Goal: Information Seeking & Learning: Learn about a topic

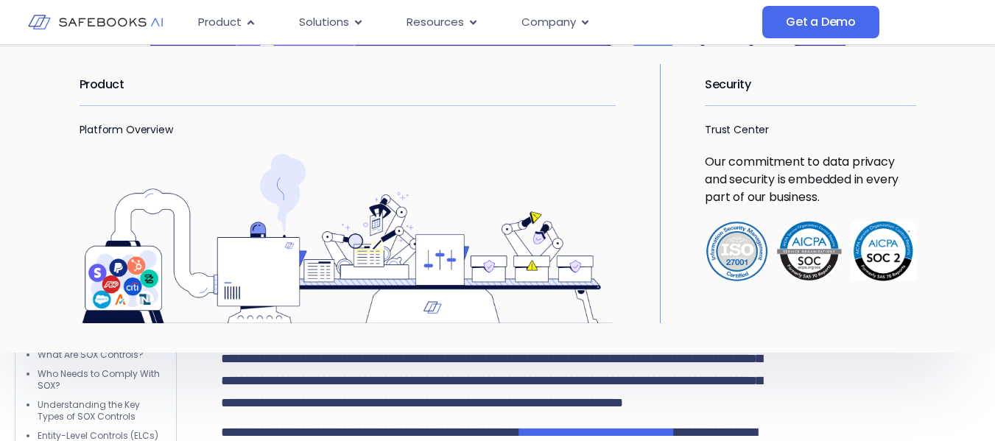
scroll to position [494, 0]
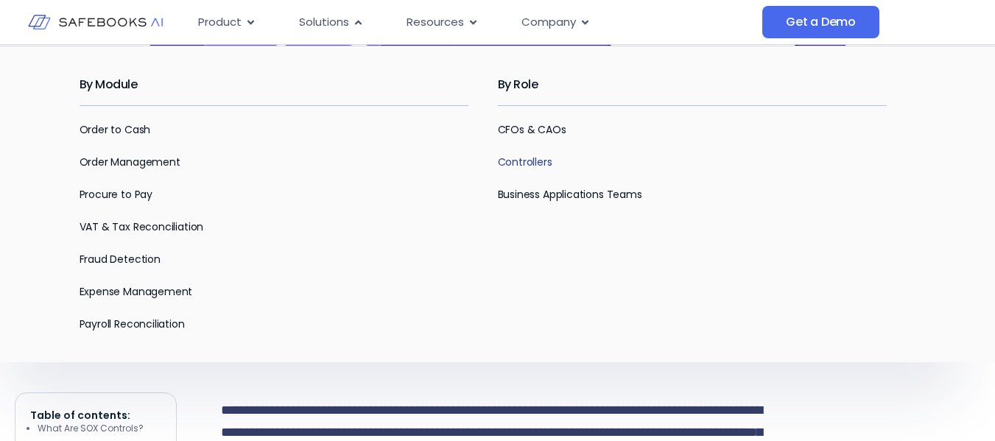
click at [547, 165] on link "Controllers" at bounding box center [525, 162] width 55 height 15
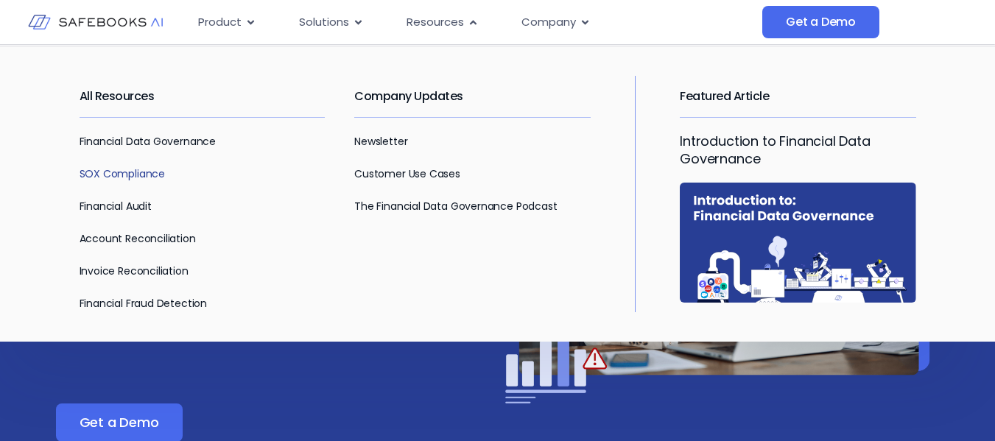
click at [138, 178] on link "SOX Compliance" at bounding box center [122, 173] width 85 height 15
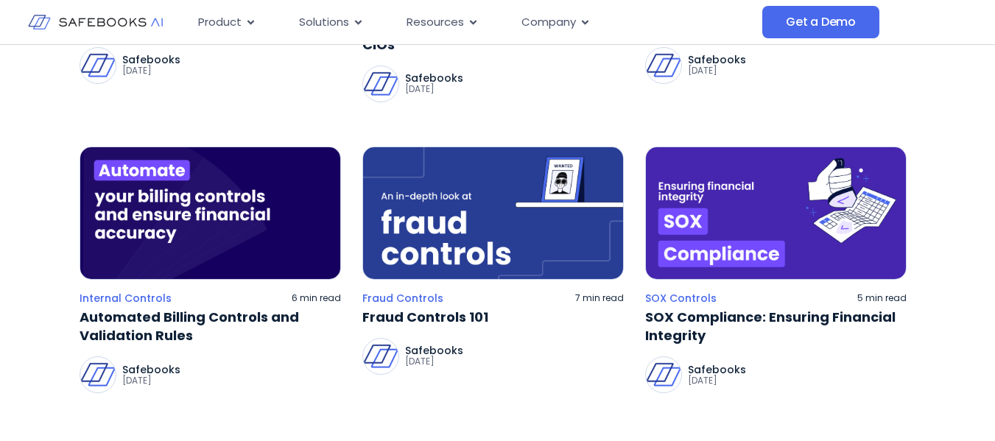
scroll to position [958, 0]
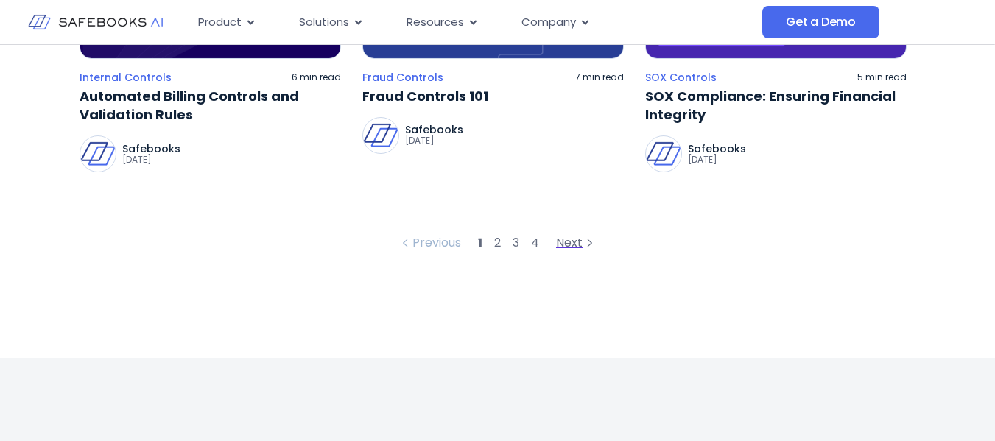
click at [572, 243] on div "Next" at bounding box center [576, 243] width 41 height 18
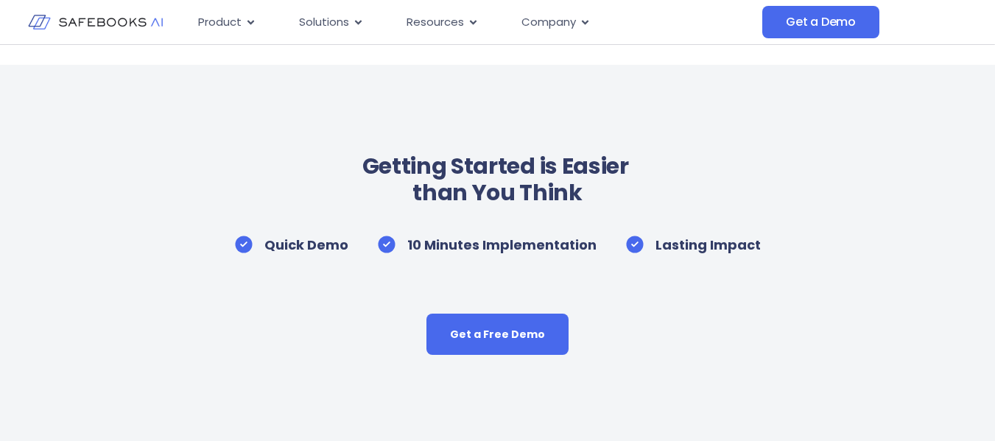
scroll to position [958, 0]
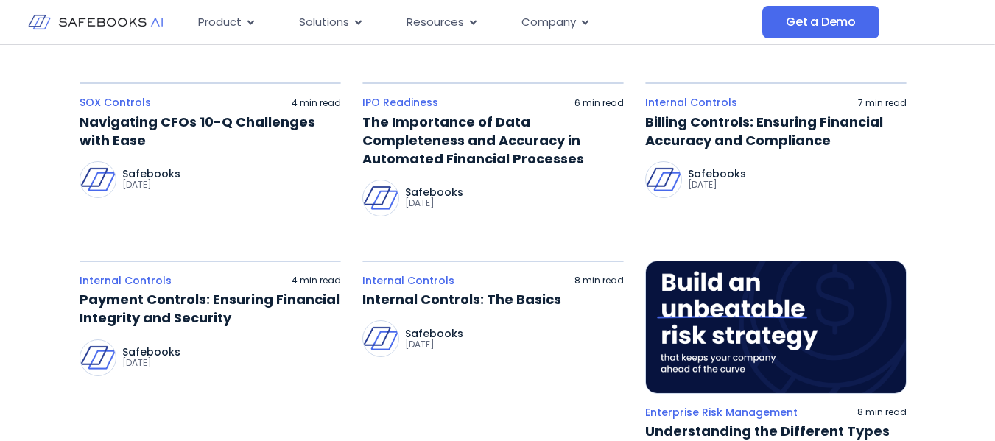
scroll to position [221, 0]
